Goal: Transaction & Acquisition: Purchase product/service

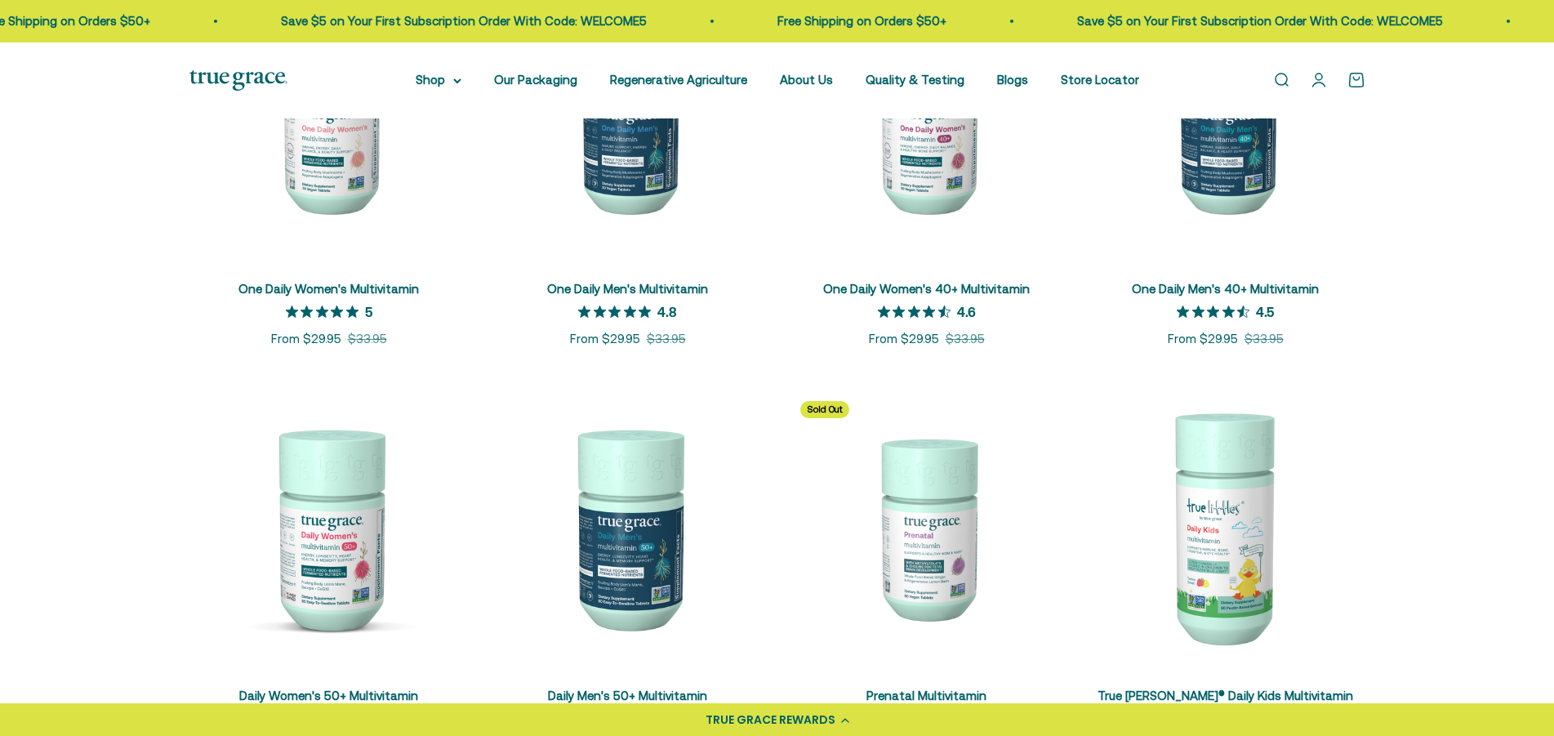
scroll to position [500, 0]
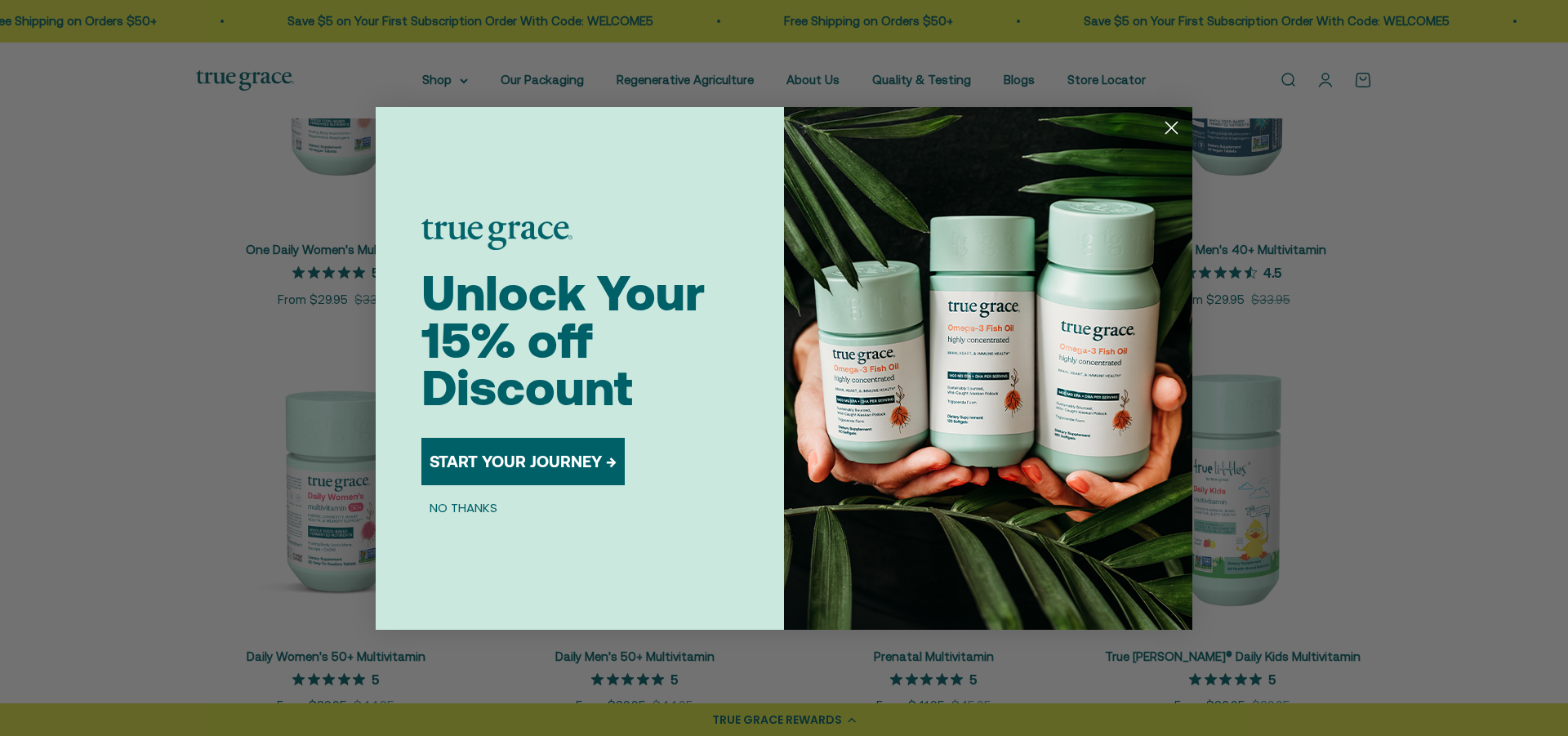
click at [1171, 126] on circle "Close dialog" at bounding box center [1171, 127] width 27 height 27
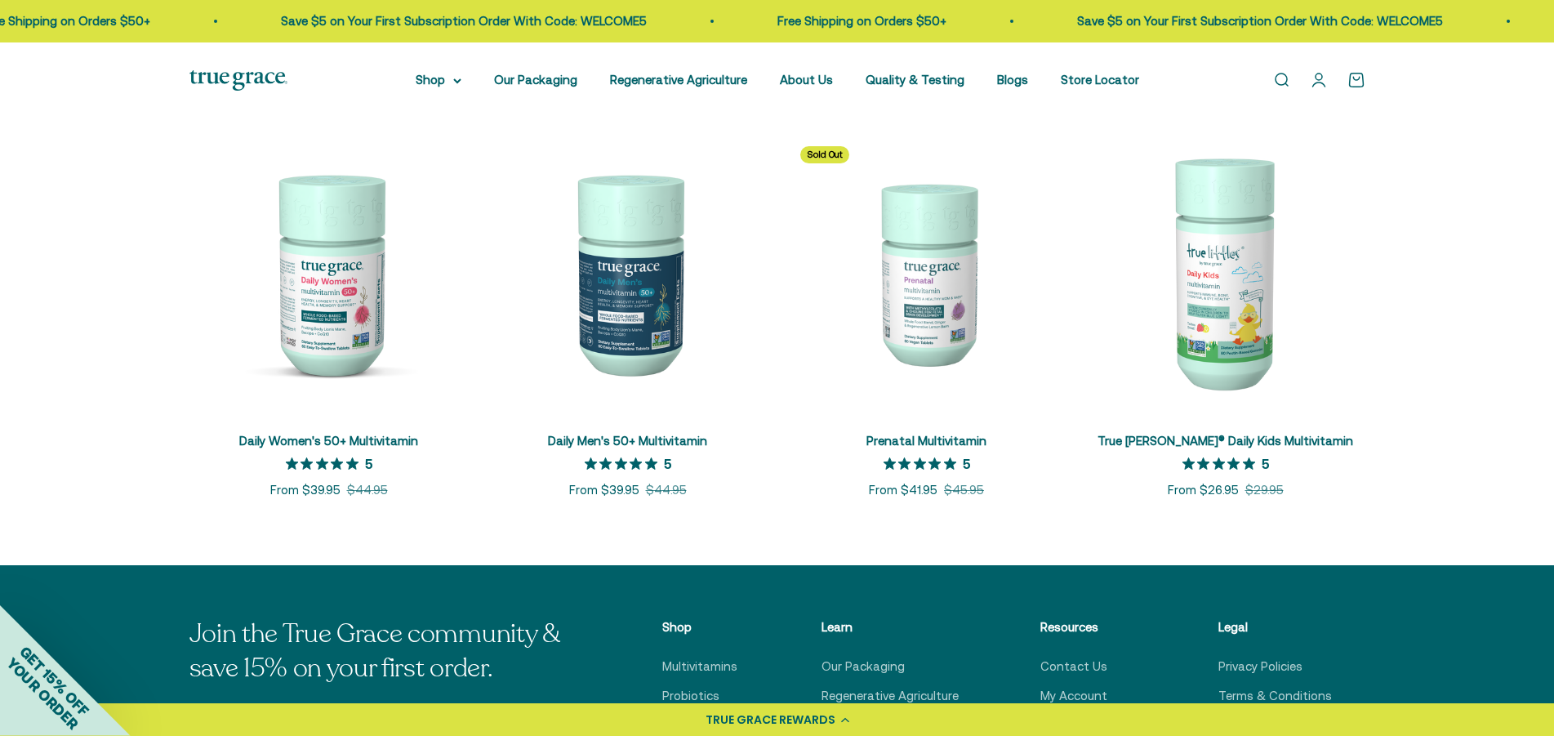
scroll to position [750, 0]
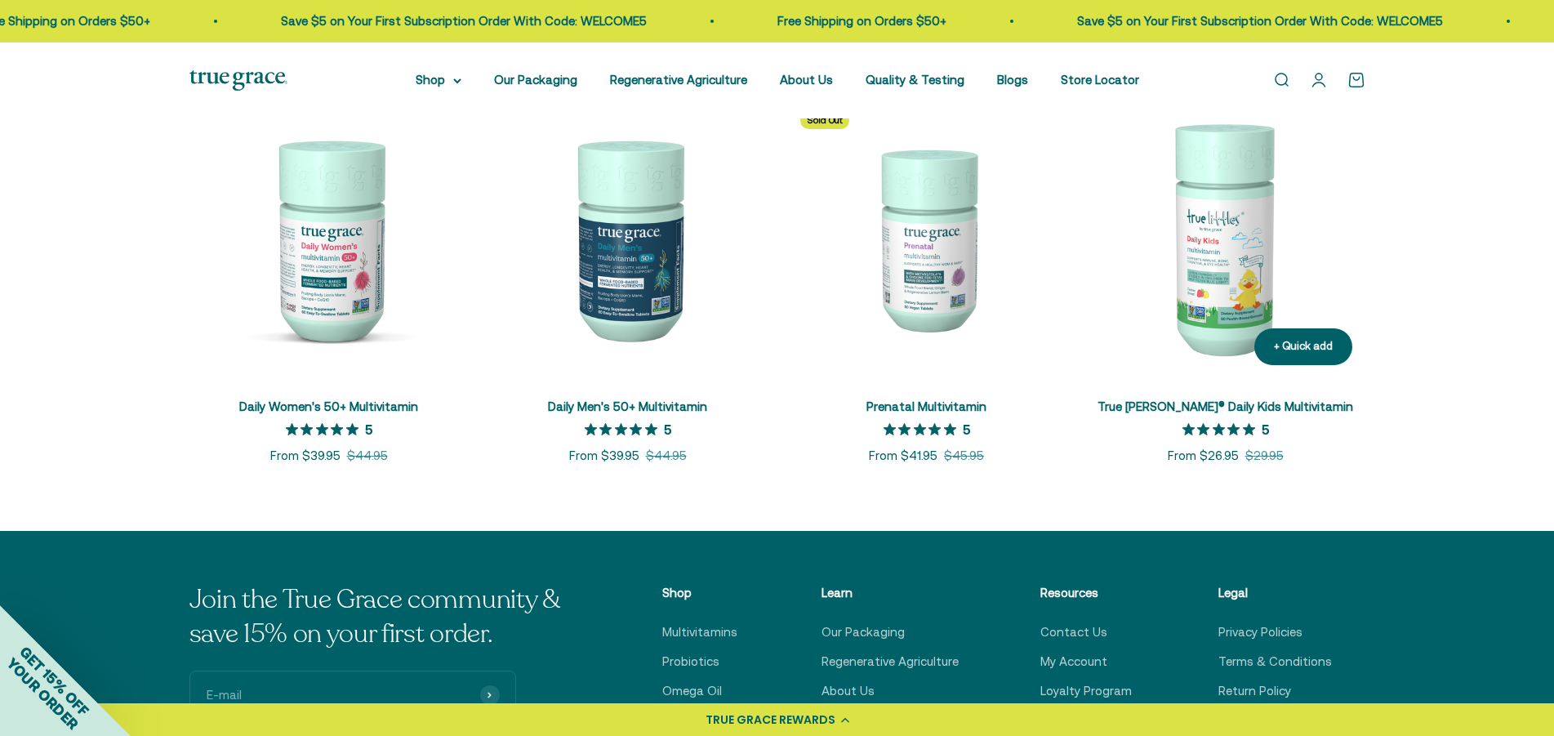
click at [1213, 255] on img at bounding box center [1225, 238] width 279 height 279
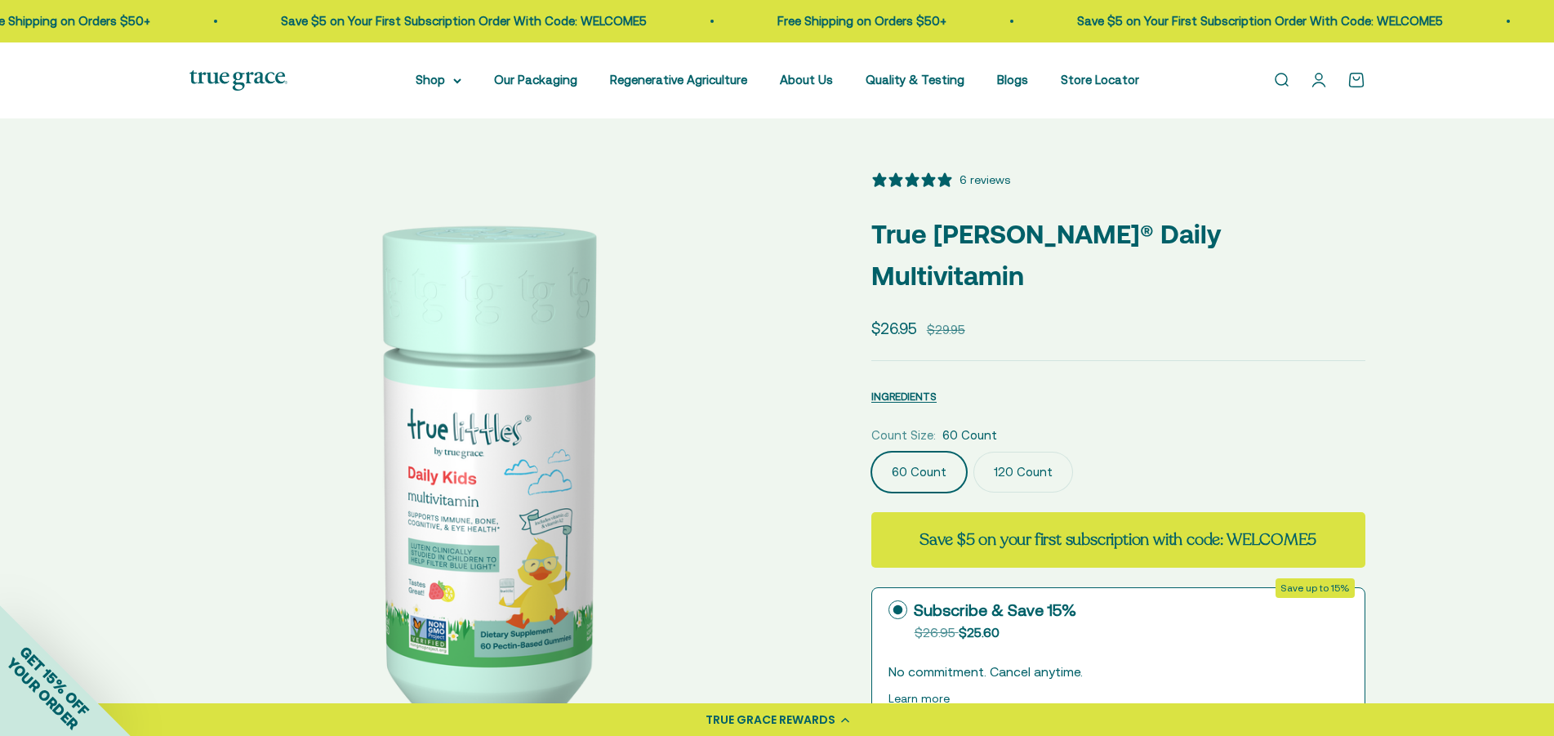
select select "3"
click at [434, 523] on img at bounding box center [491, 473] width 604 height 604
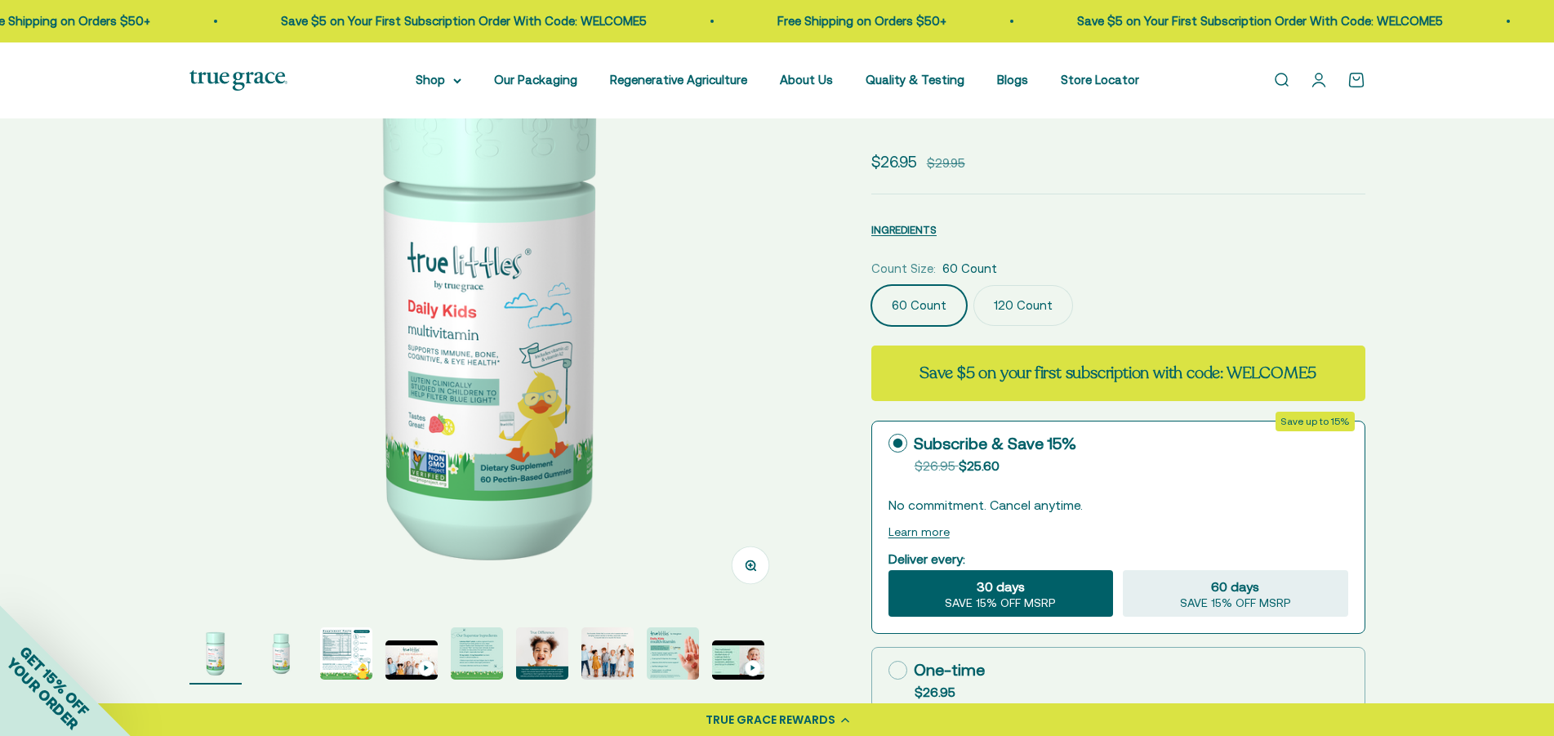
scroll to position [363, 0]
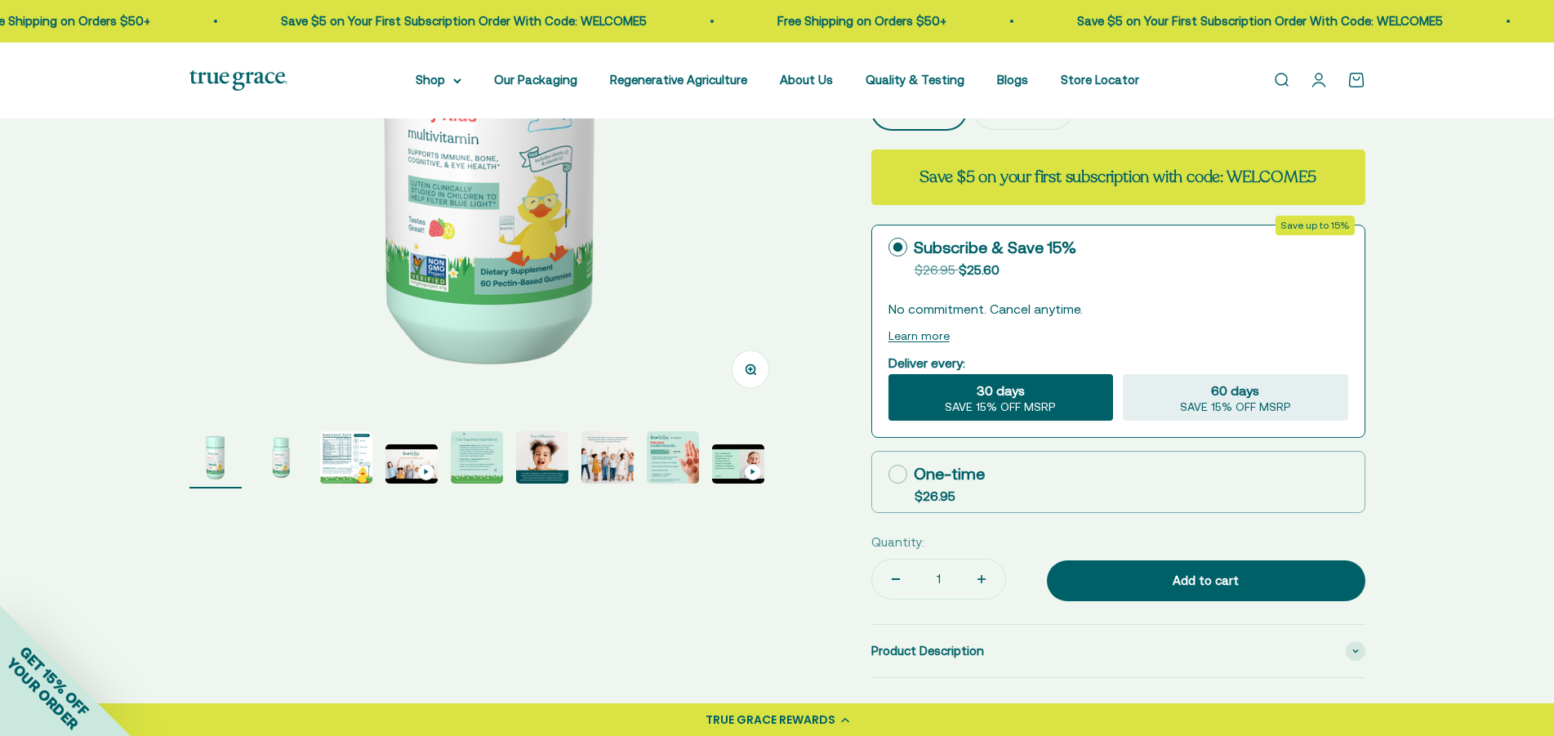
click at [345, 450] on img "Go to item 3" at bounding box center [346, 457] width 52 height 52
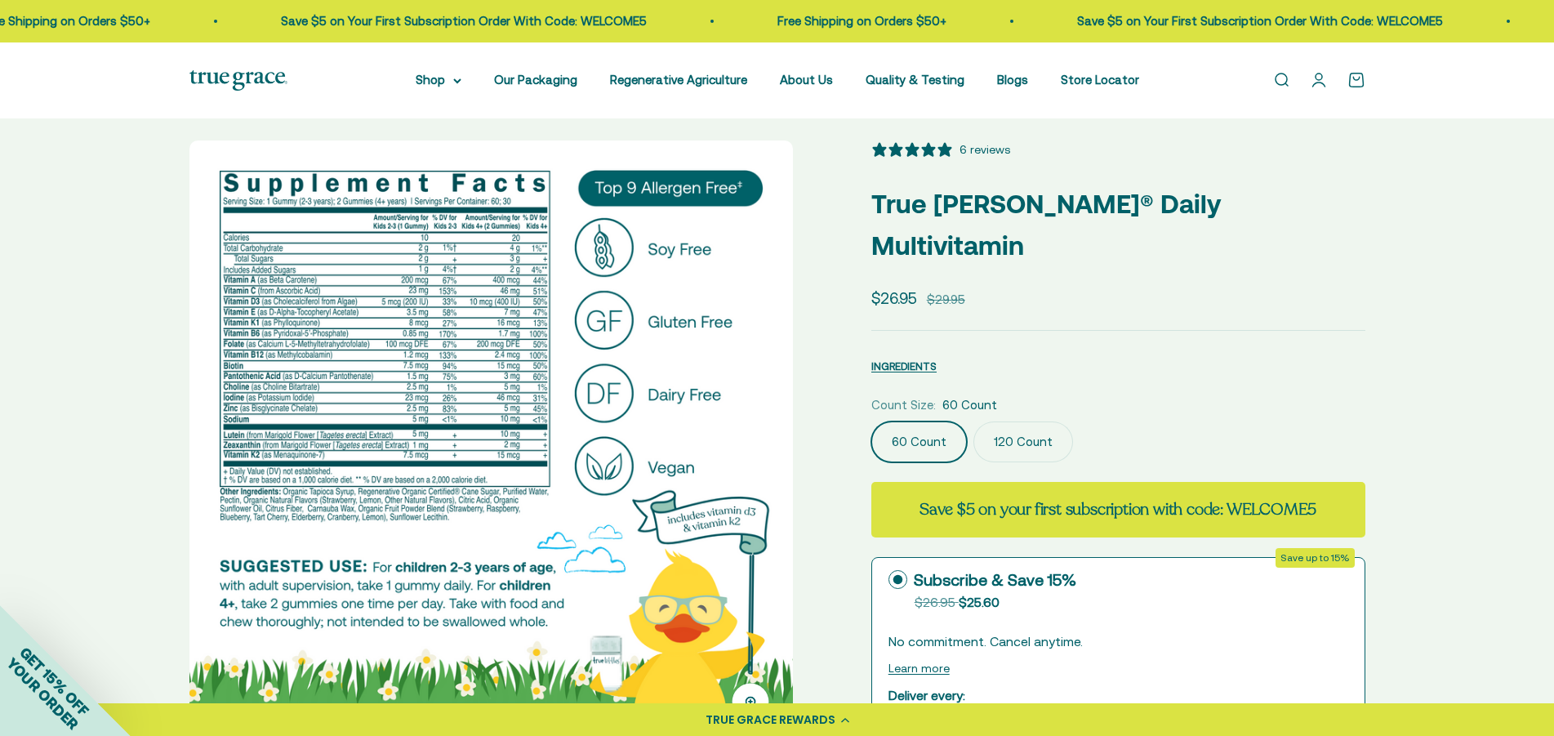
scroll to position [0, 0]
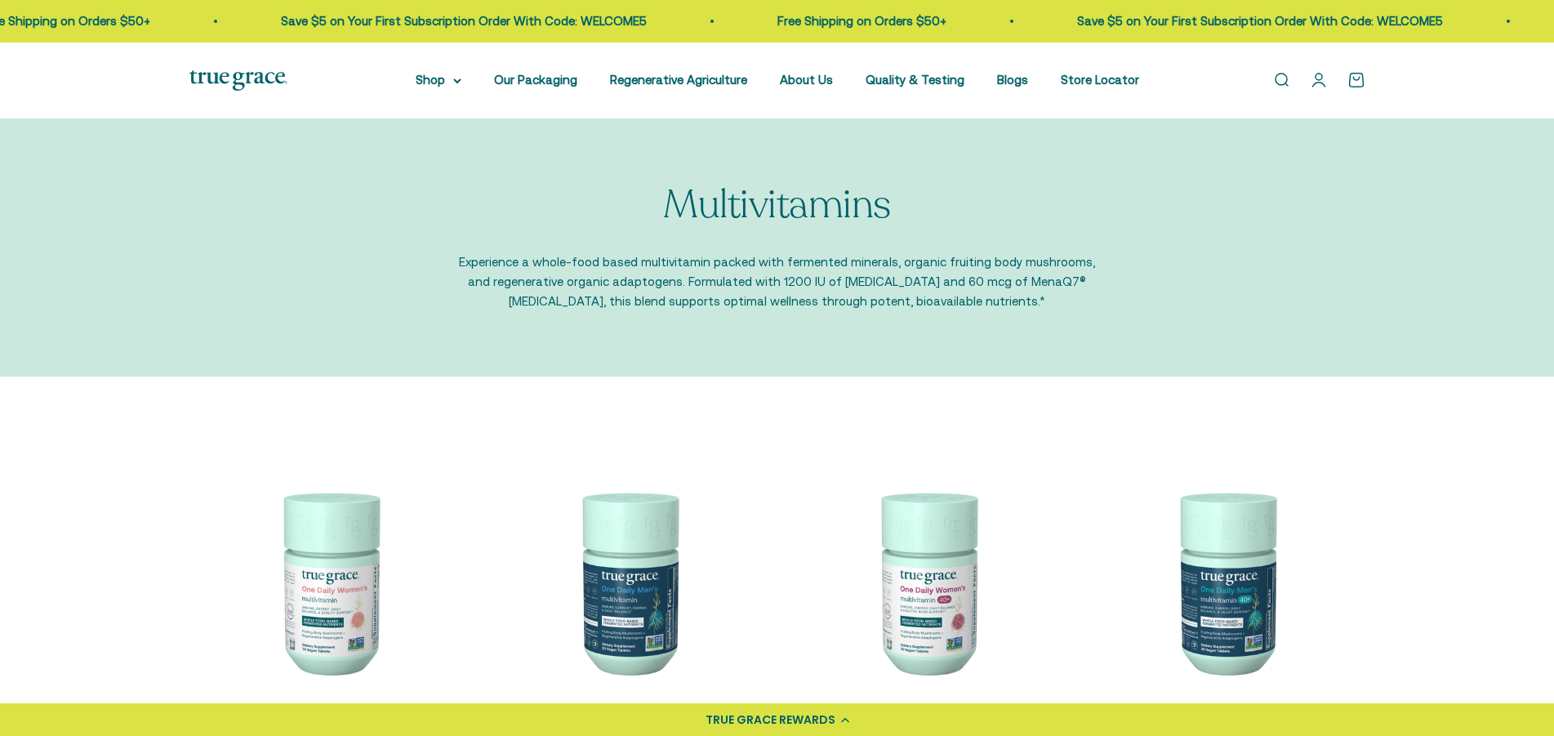
scroll to position [750, 0]
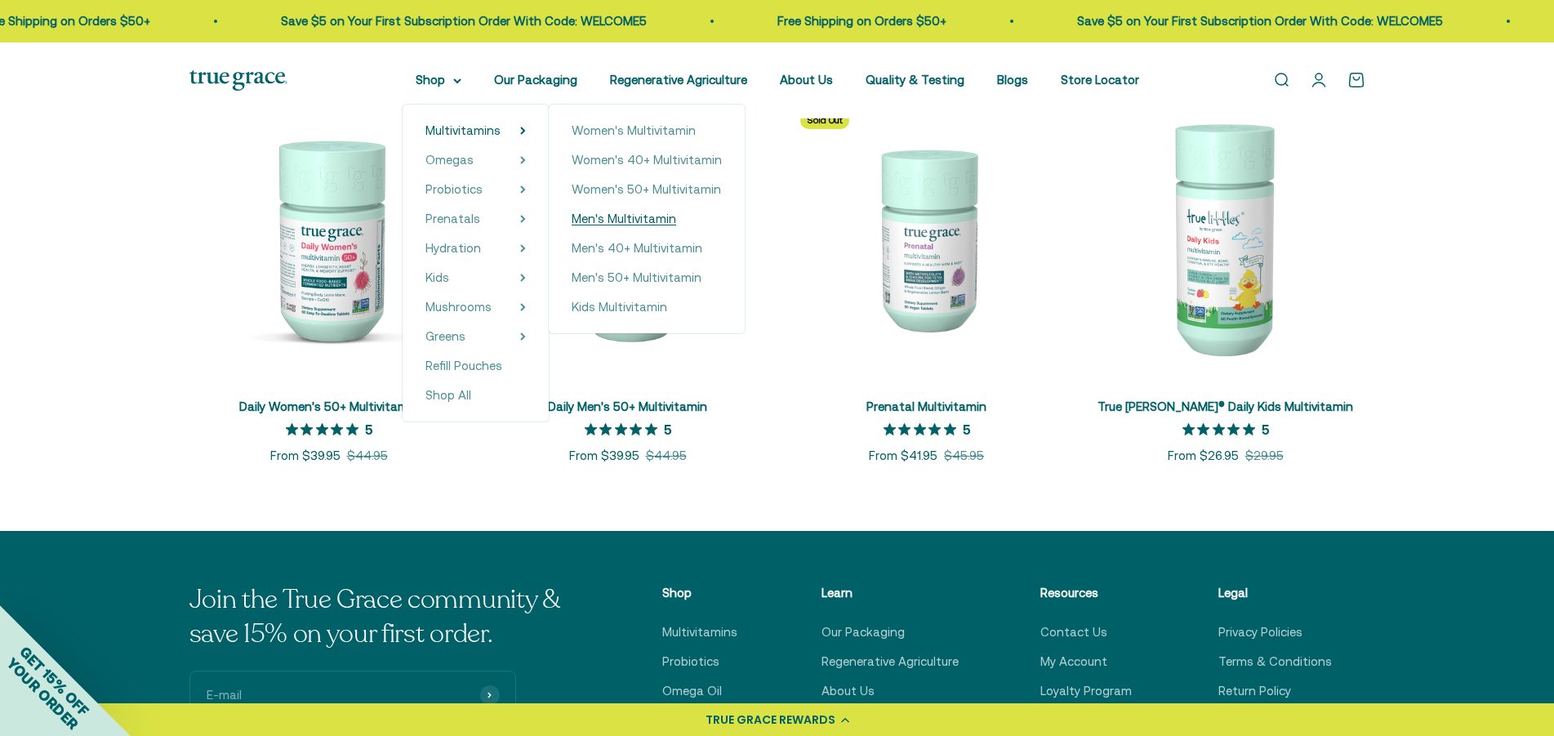
click at [644, 220] on span "Men's Multivitamin" at bounding box center [624, 219] width 105 height 14
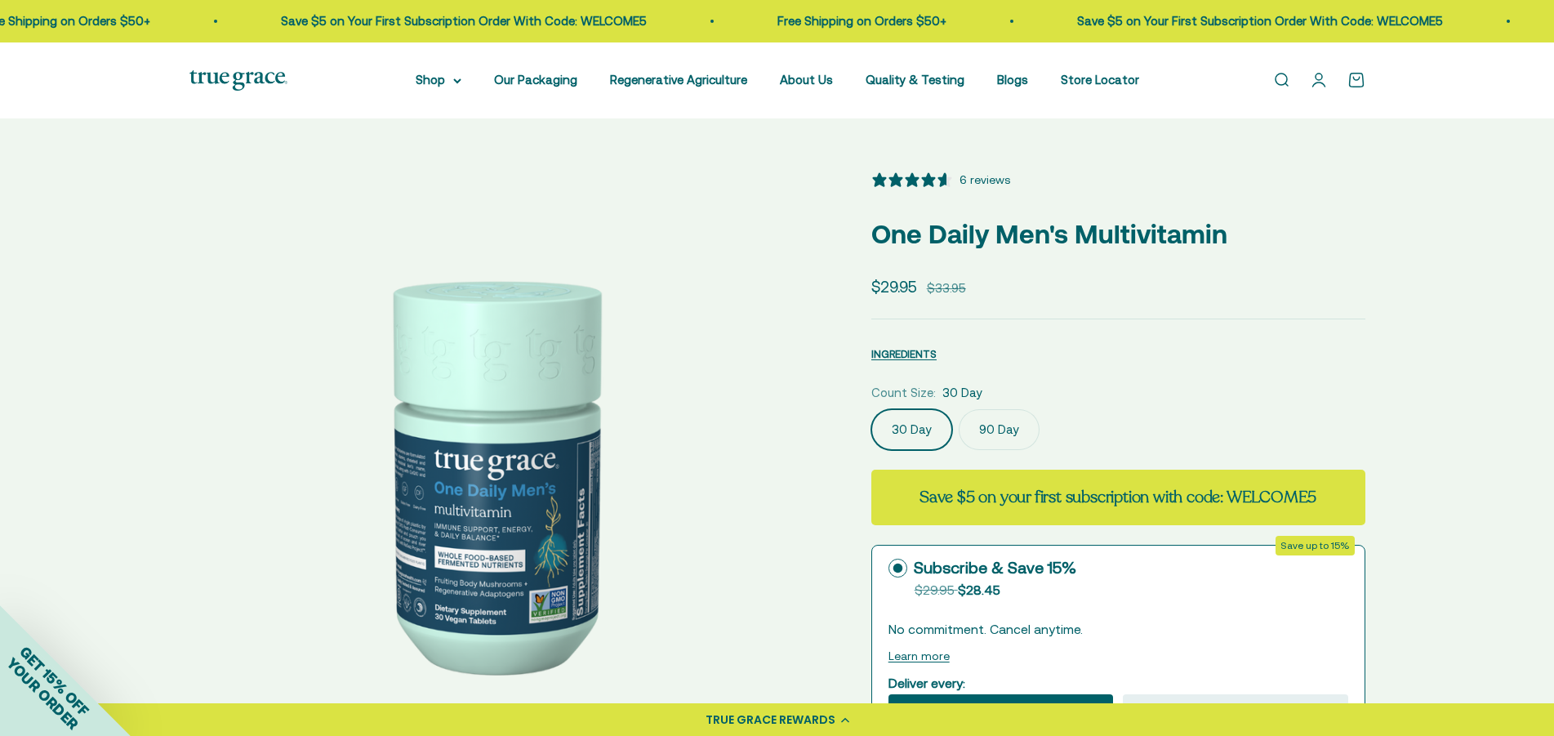
select select "3"
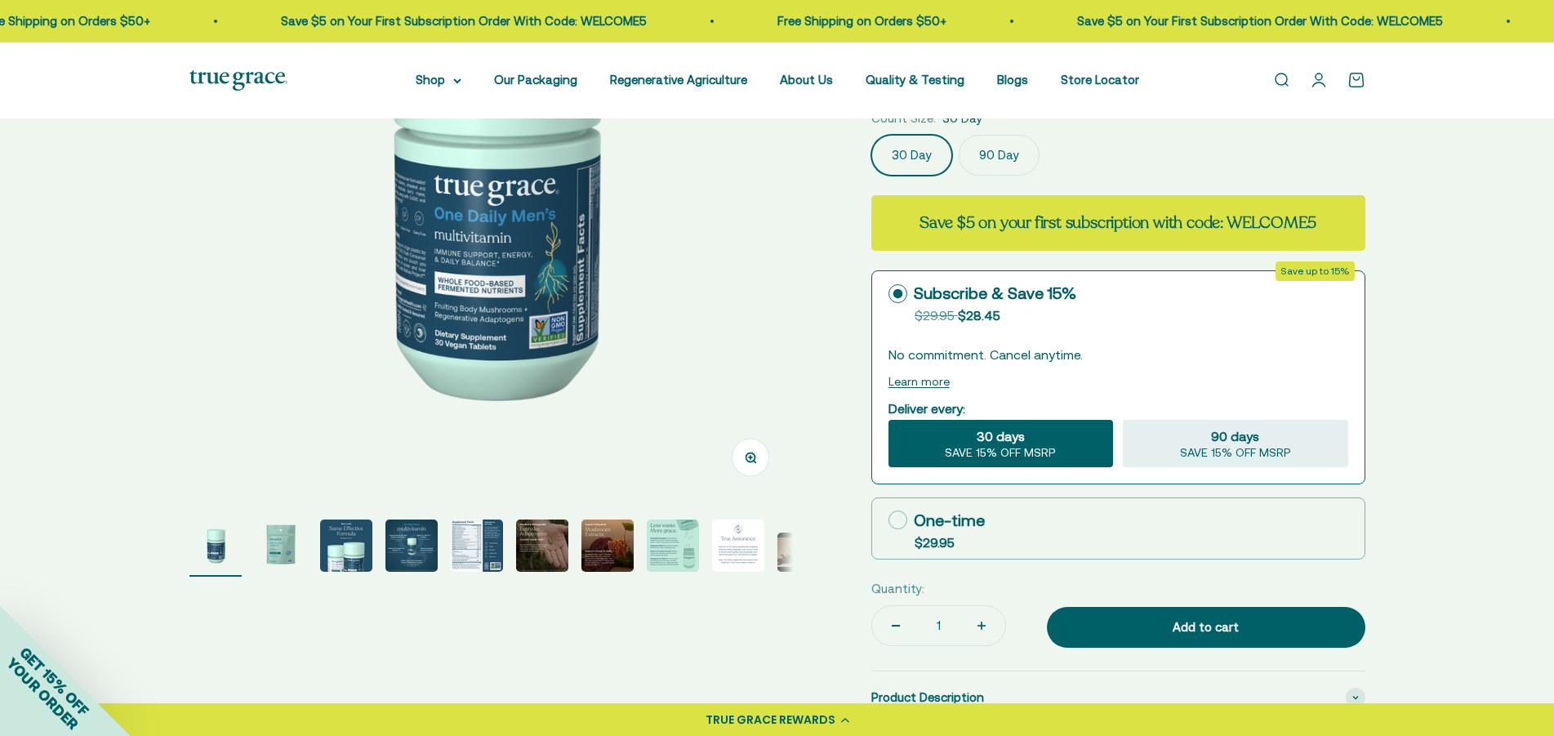
scroll to position [333, 0]
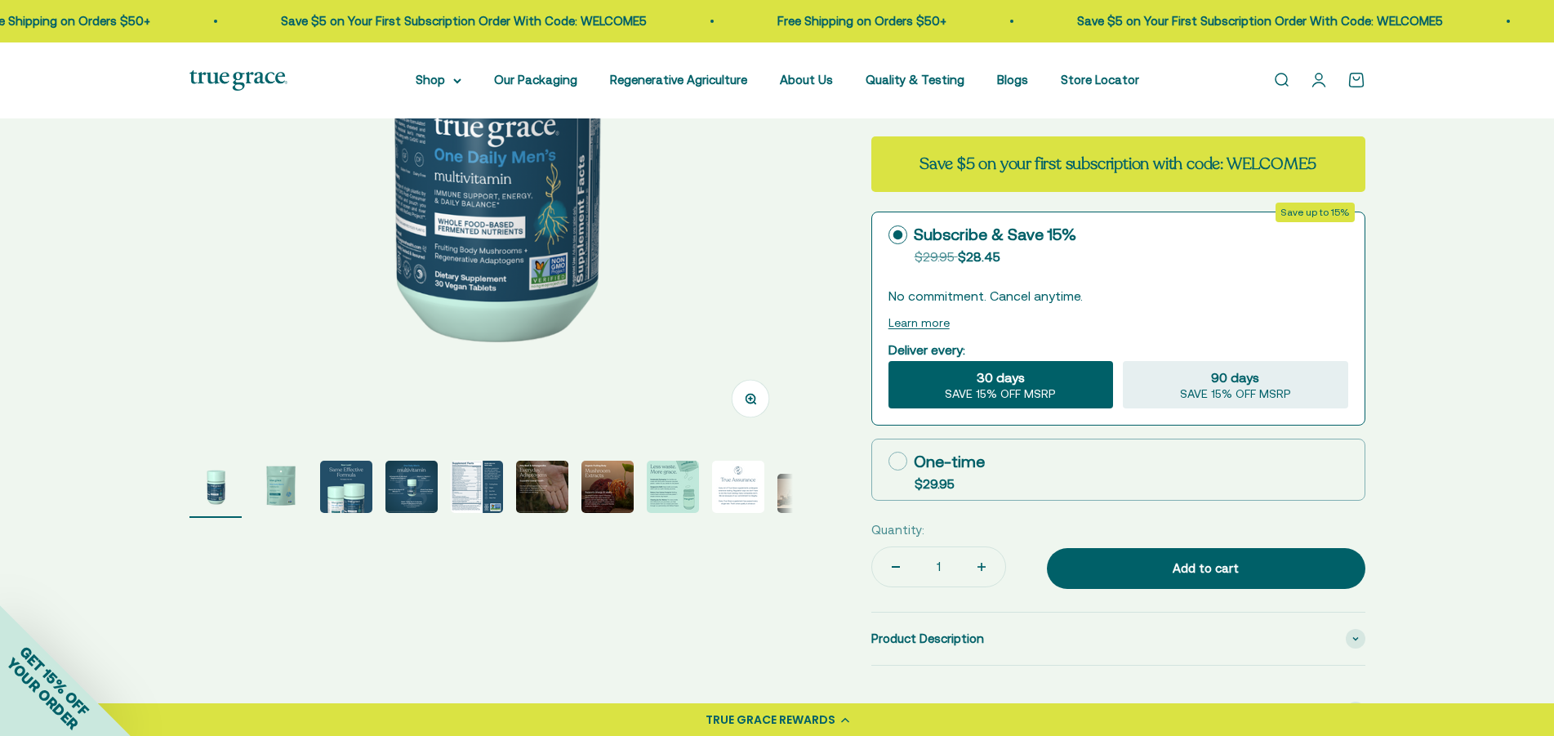
click at [352, 490] on img "Go to item 3" at bounding box center [346, 487] width 52 height 52
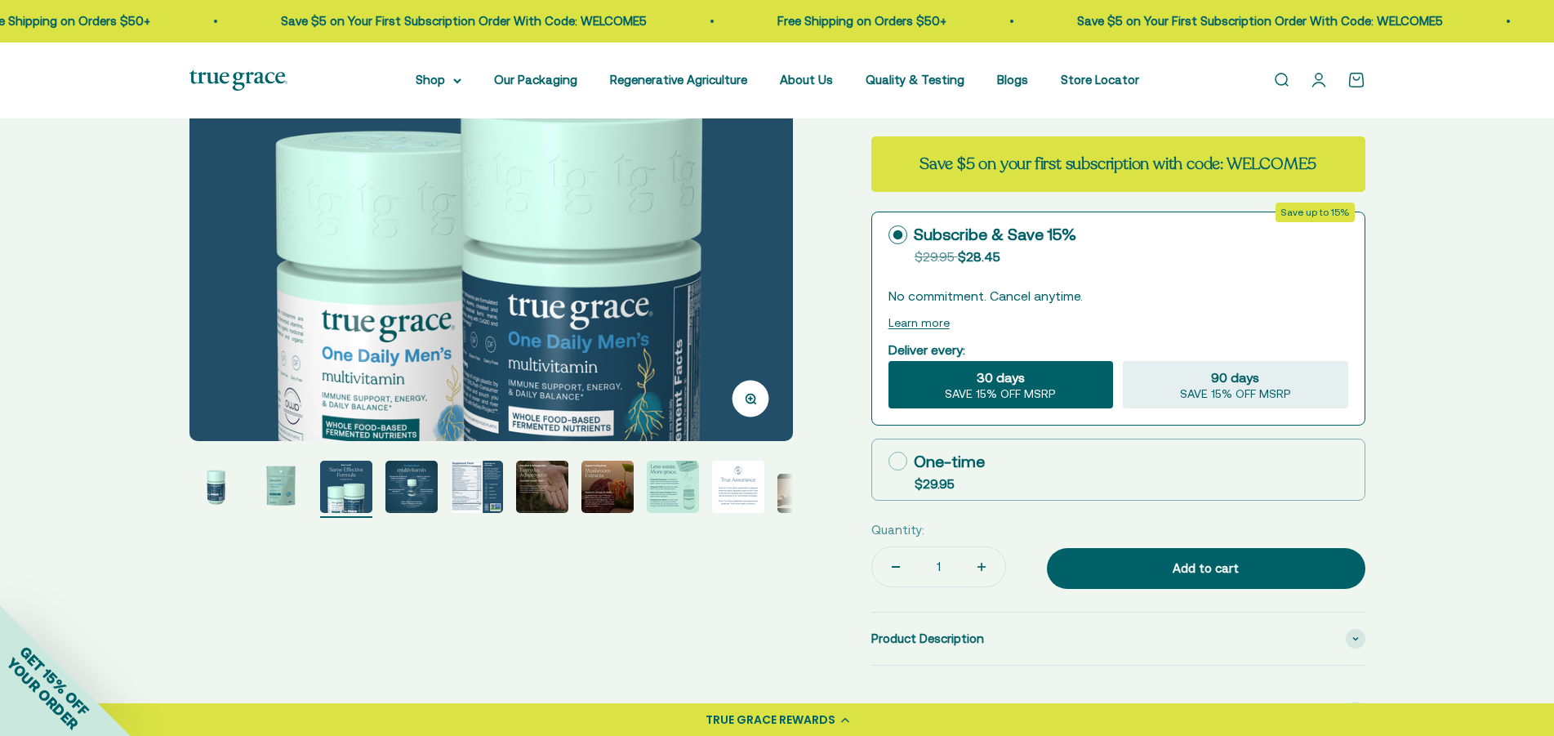
click at [419, 488] on img "Go to item 4" at bounding box center [411, 487] width 52 height 52
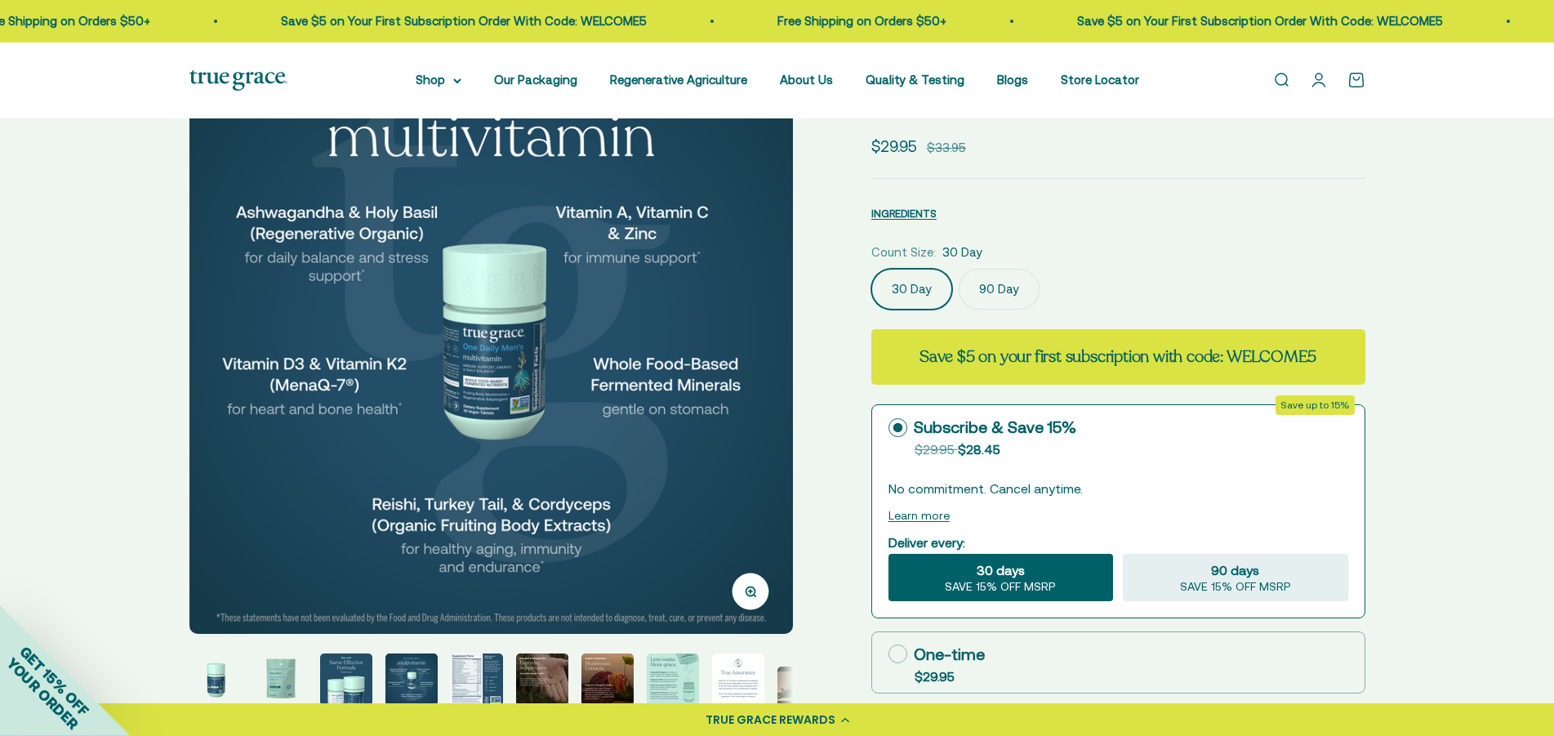
scroll to position [167, 0]
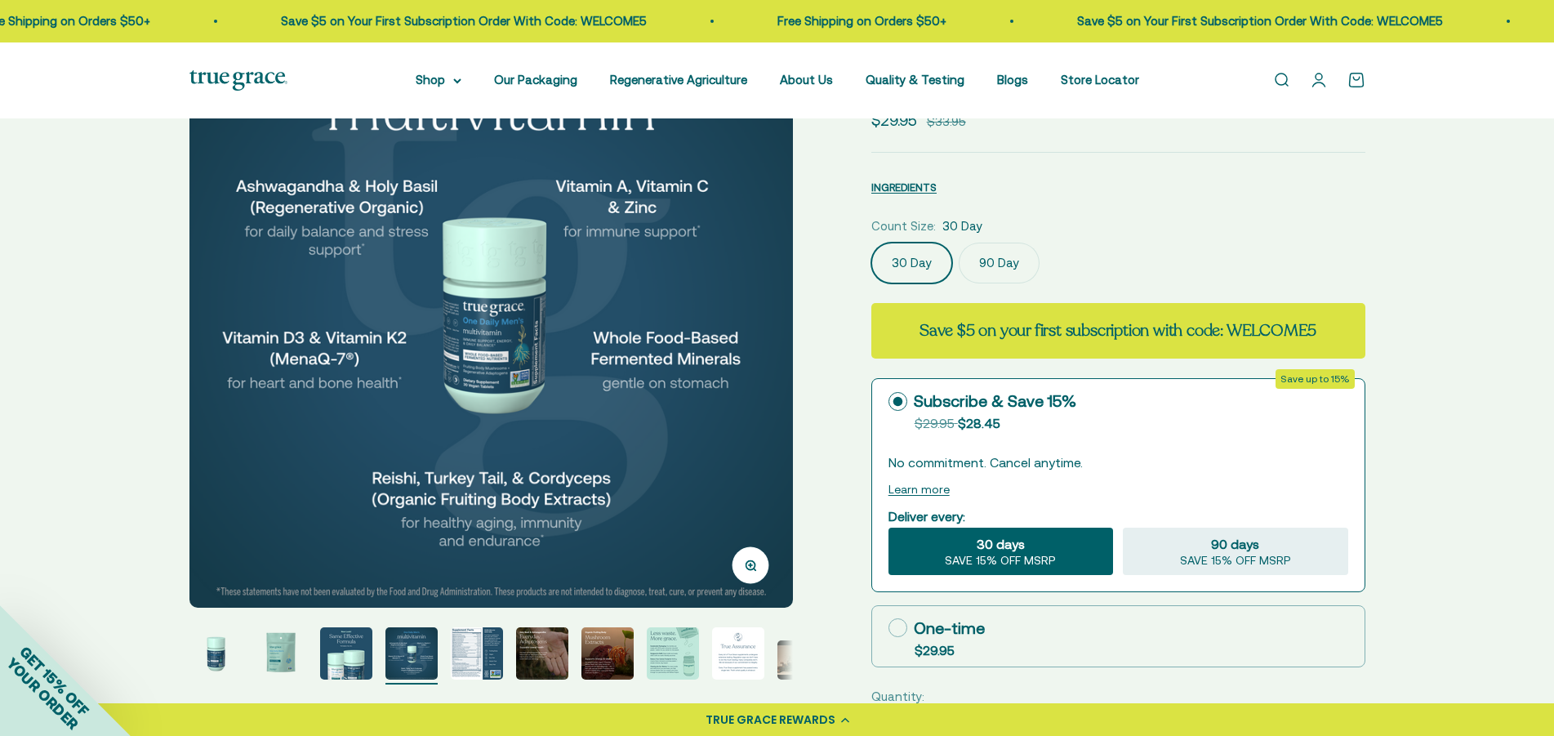
click at [470, 662] on img "Go to item 5" at bounding box center [477, 653] width 52 height 52
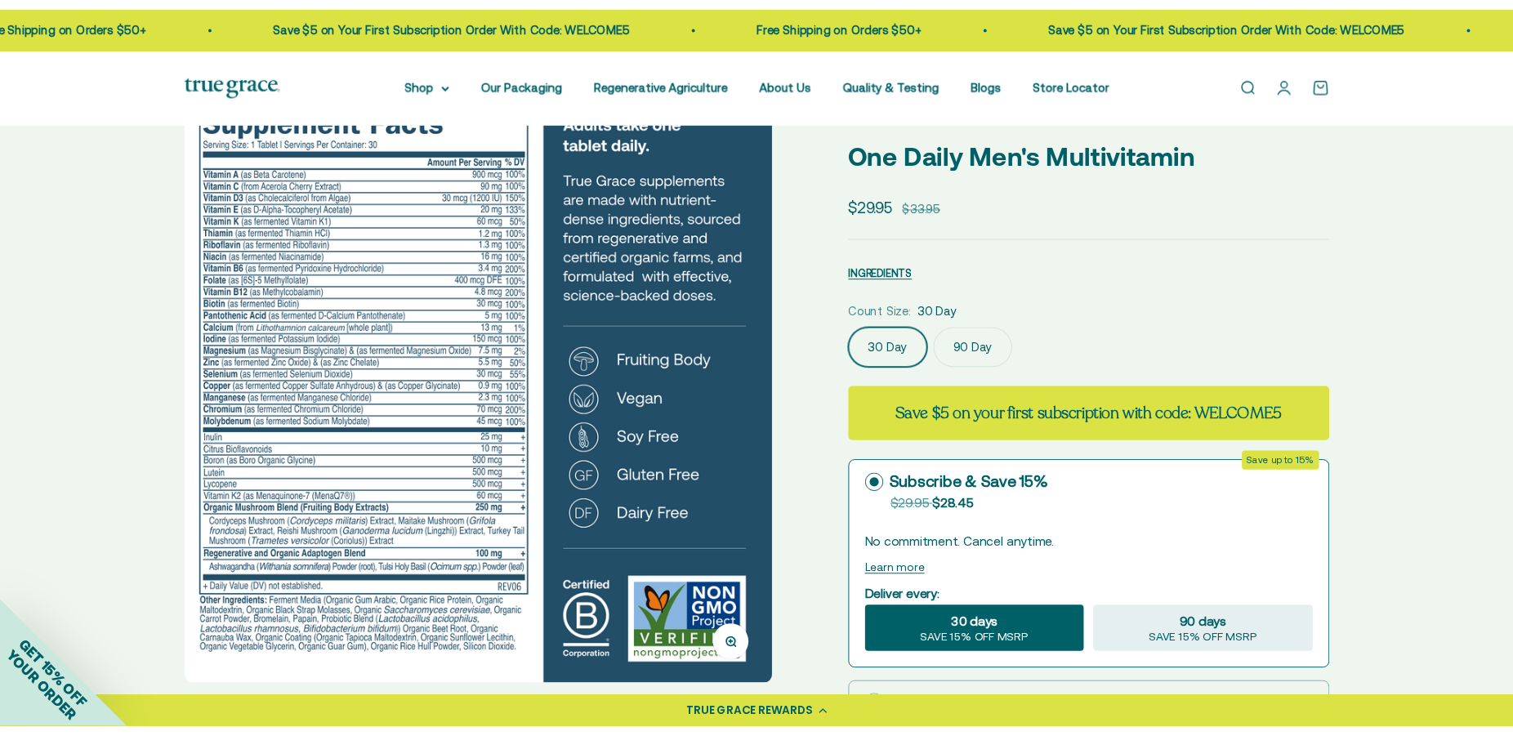
scroll to position [0, 0]
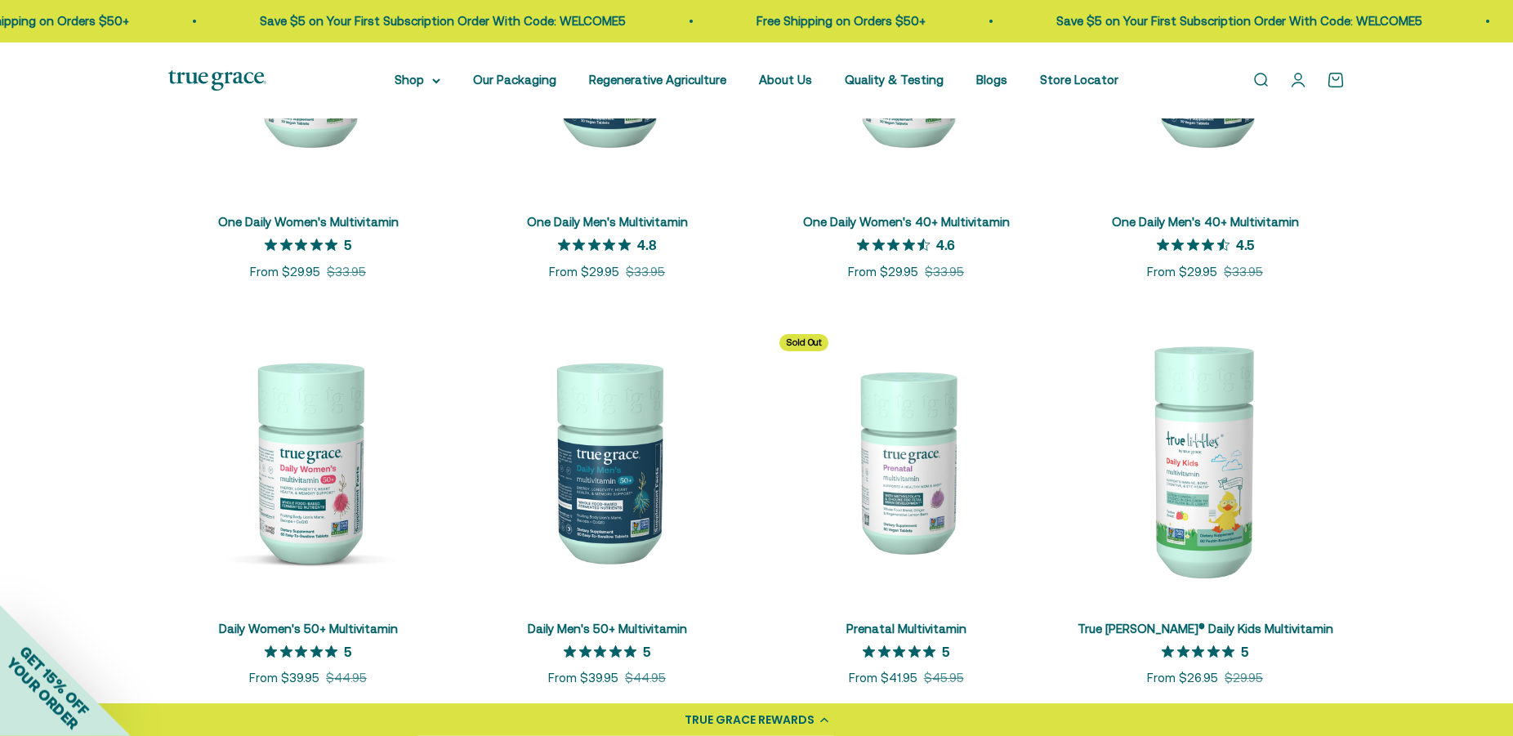
scroll to position [500, 0]
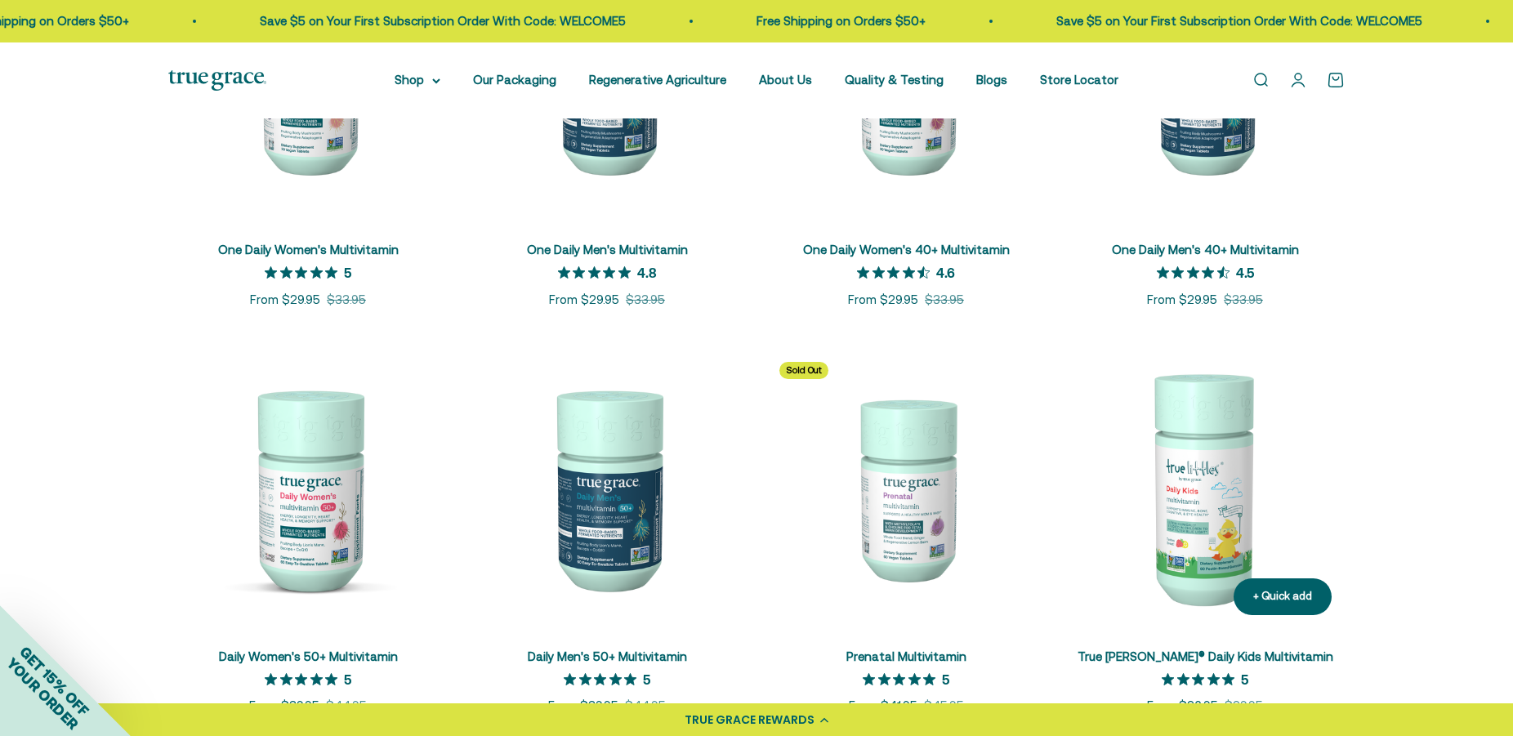
click at [1166, 474] on img at bounding box center [1204, 488] width 279 height 279
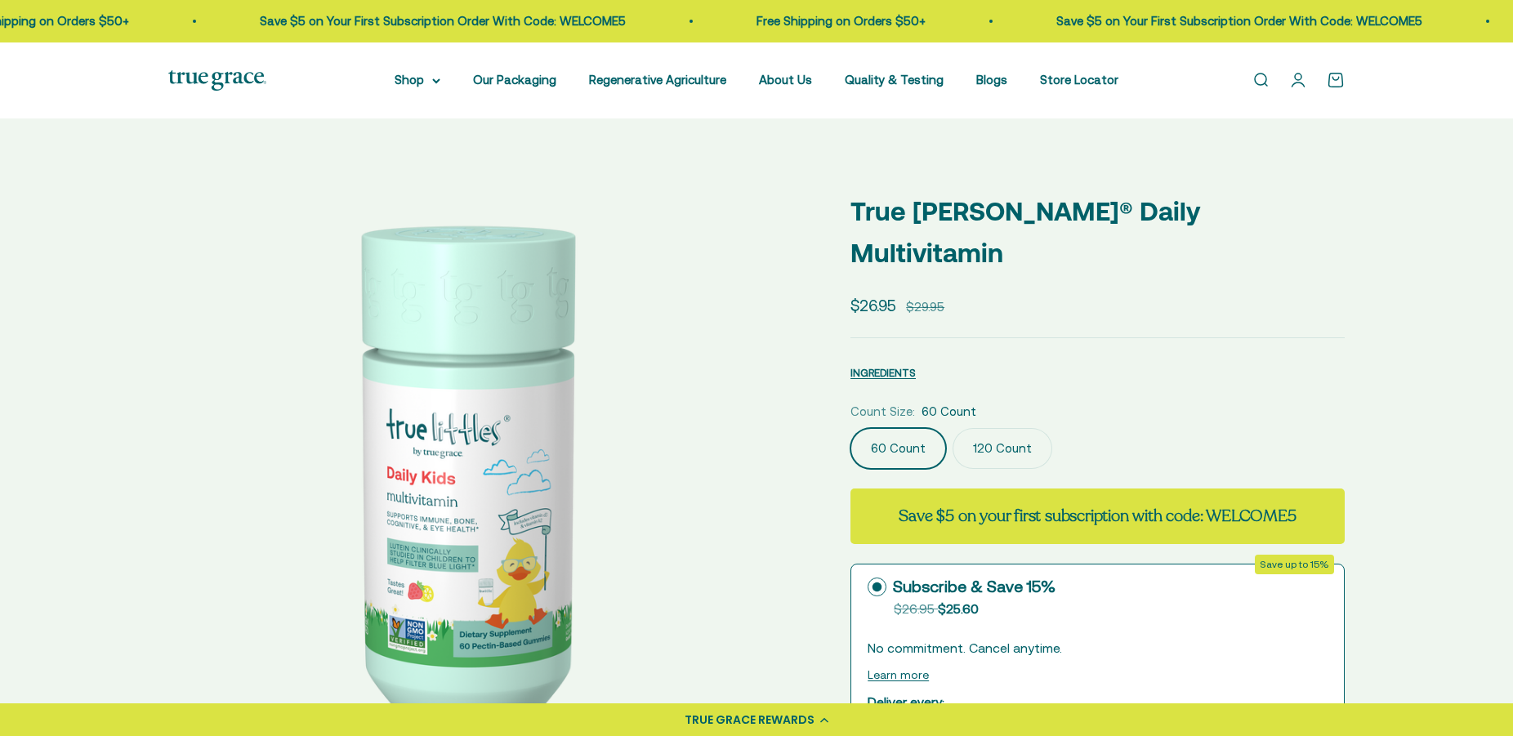
select select "3"
